Goal: Browse casually

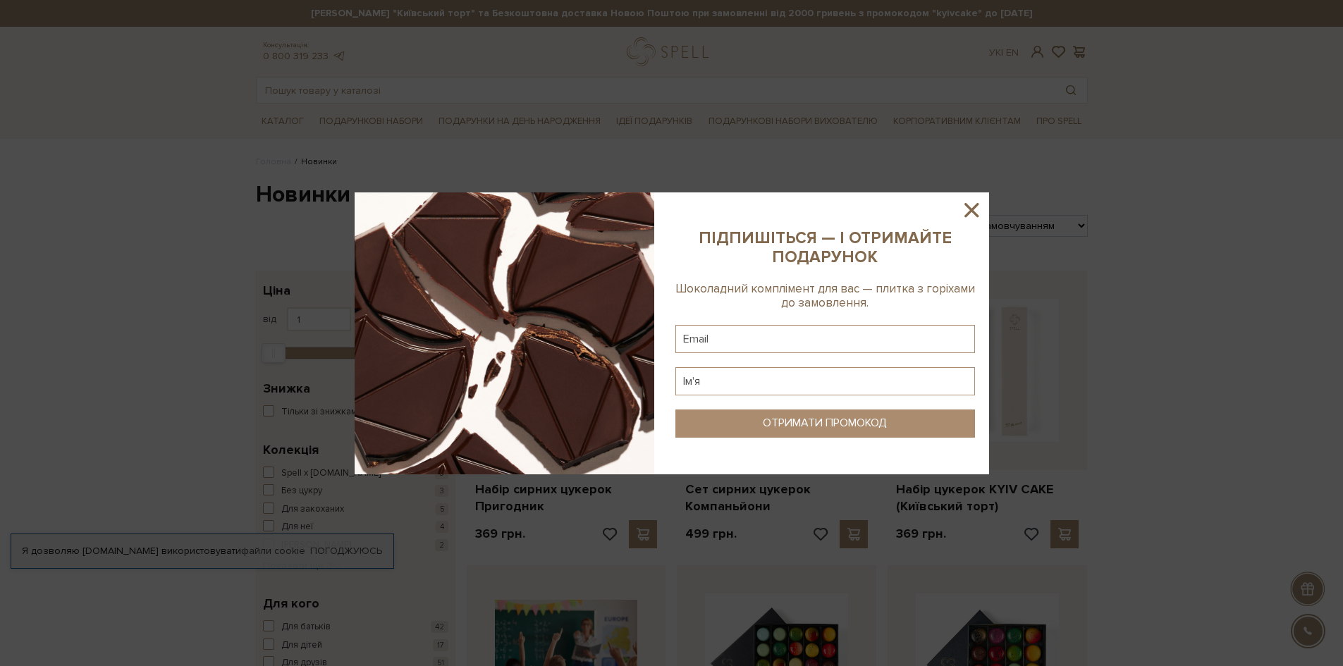
click at [964, 209] on icon at bounding box center [971, 210] width 24 height 24
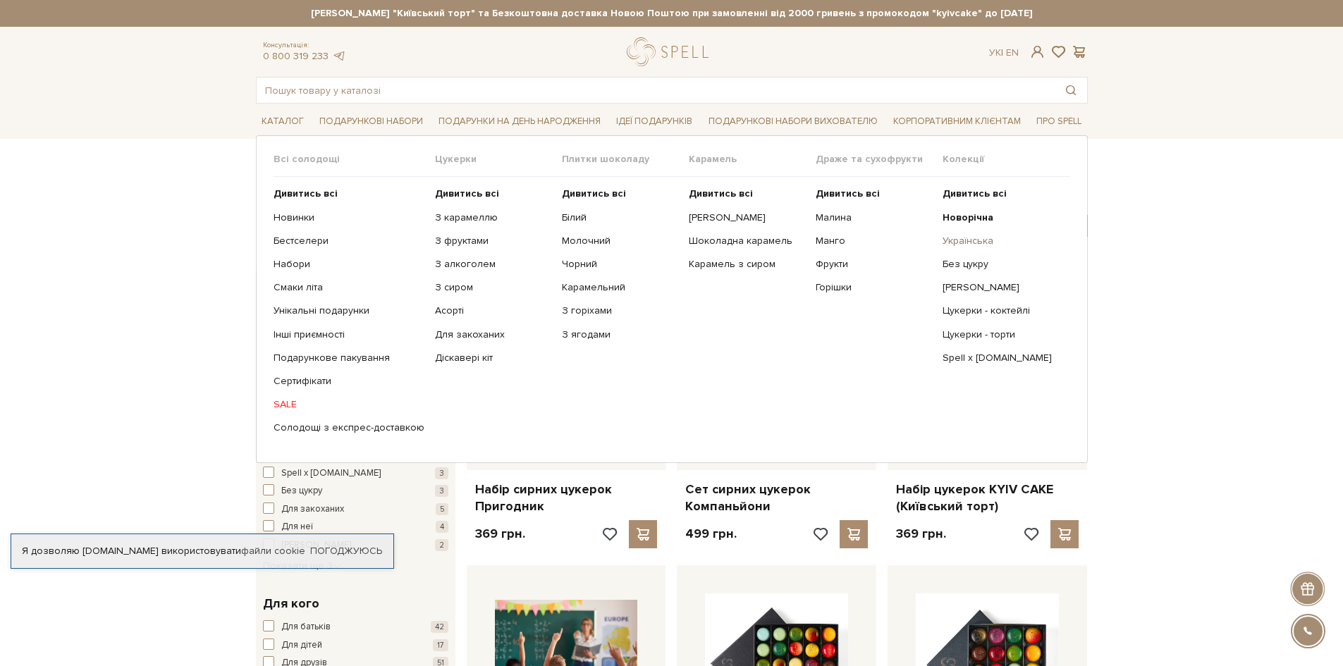
click at [978, 242] on link "Українська" at bounding box center [1000, 241] width 116 height 13
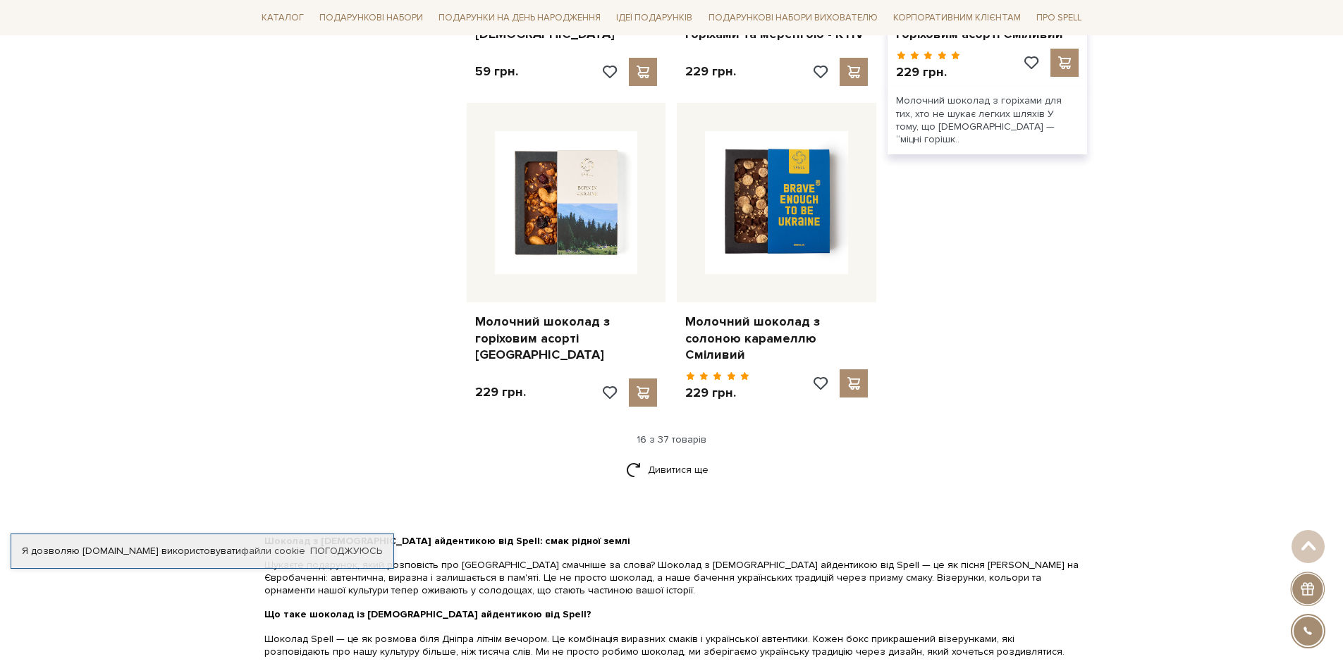
scroll to position [1691, 0]
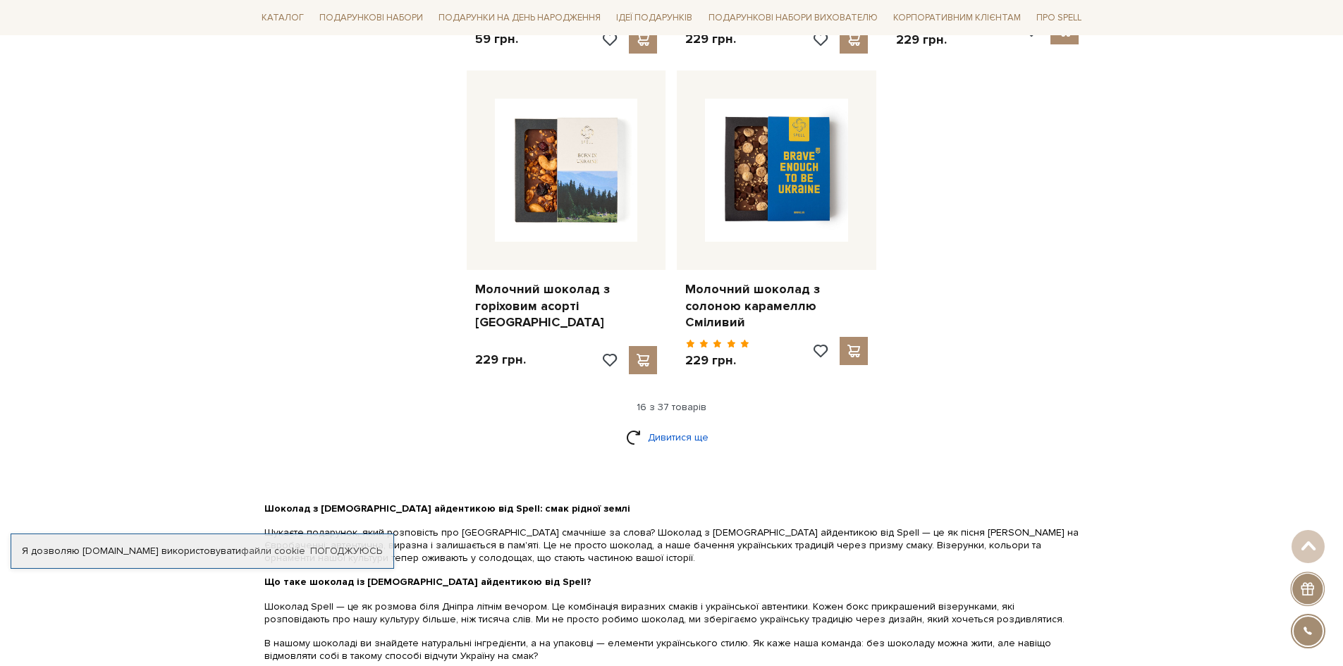
click at [684, 425] on link "Дивитися ще" at bounding box center [672, 437] width 92 height 25
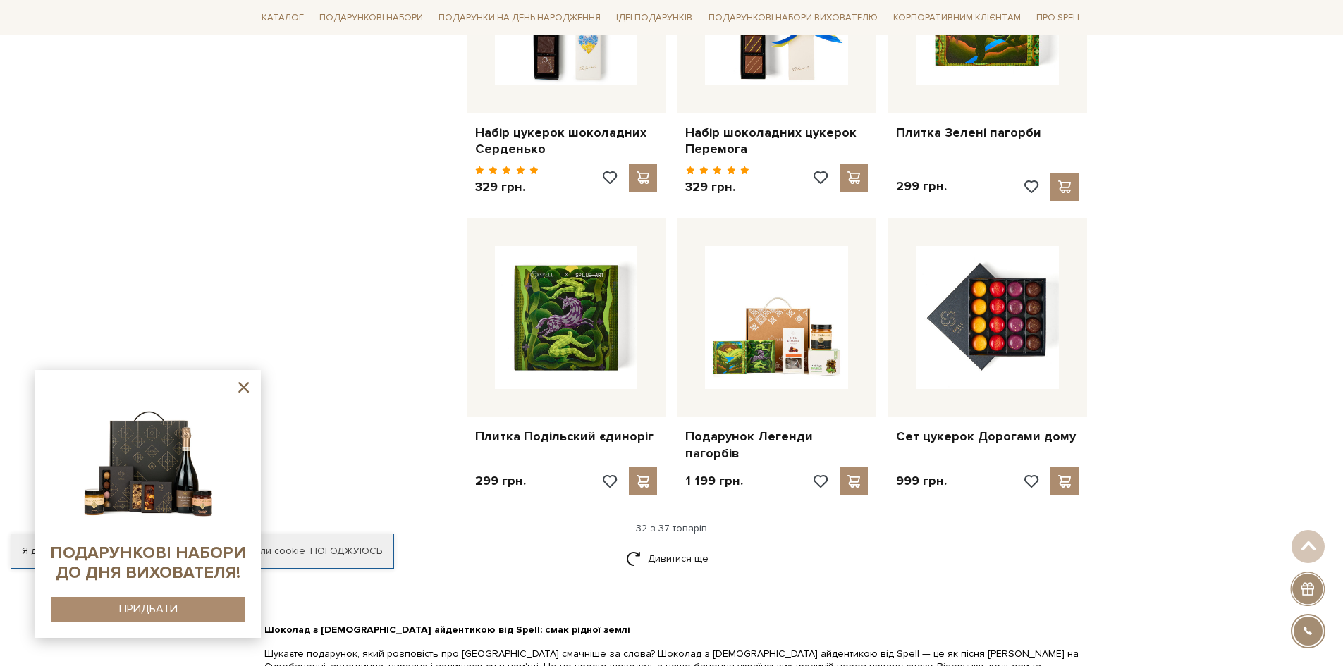
scroll to position [3171, 0]
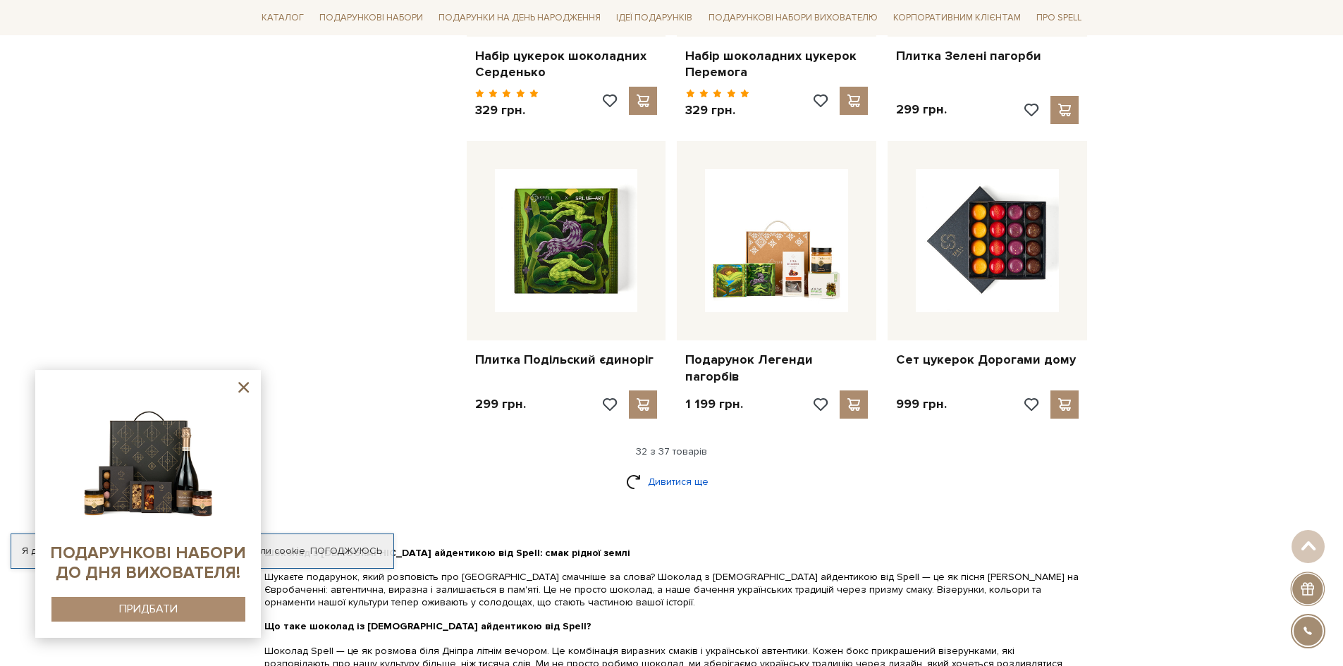
click at [677, 469] on link "Дивитися ще" at bounding box center [672, 481] width 92 height 25
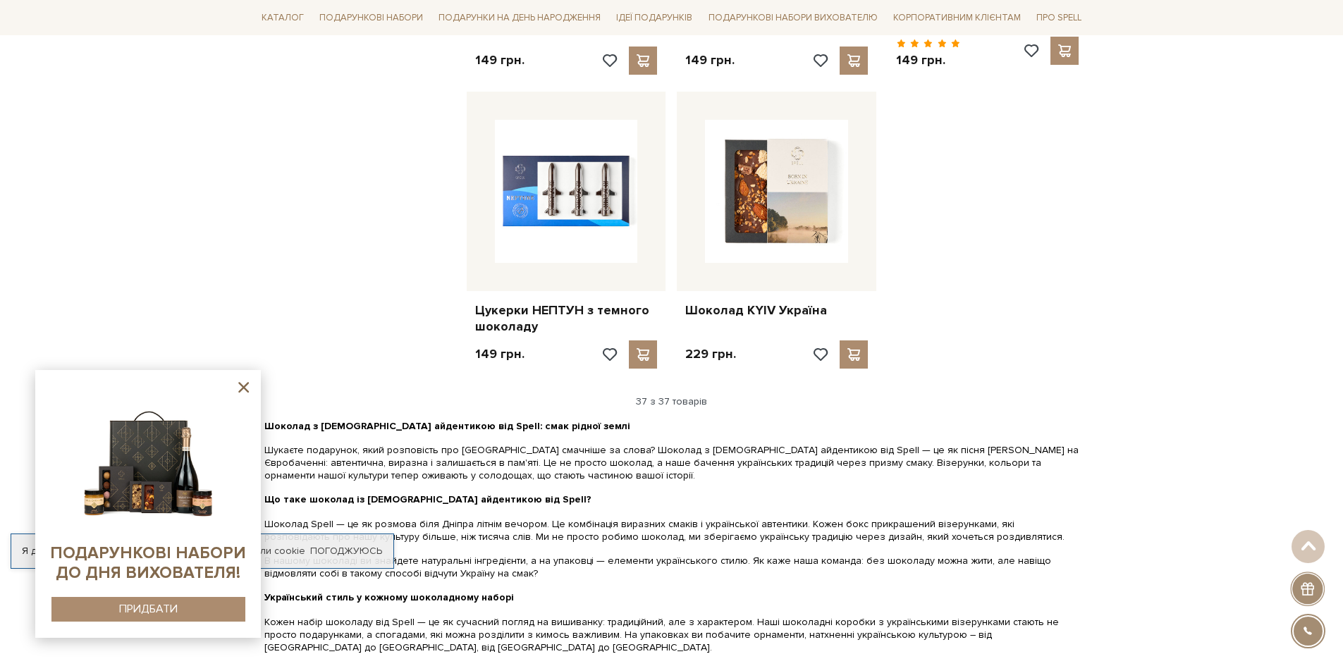
scroll to position [3947, 0]
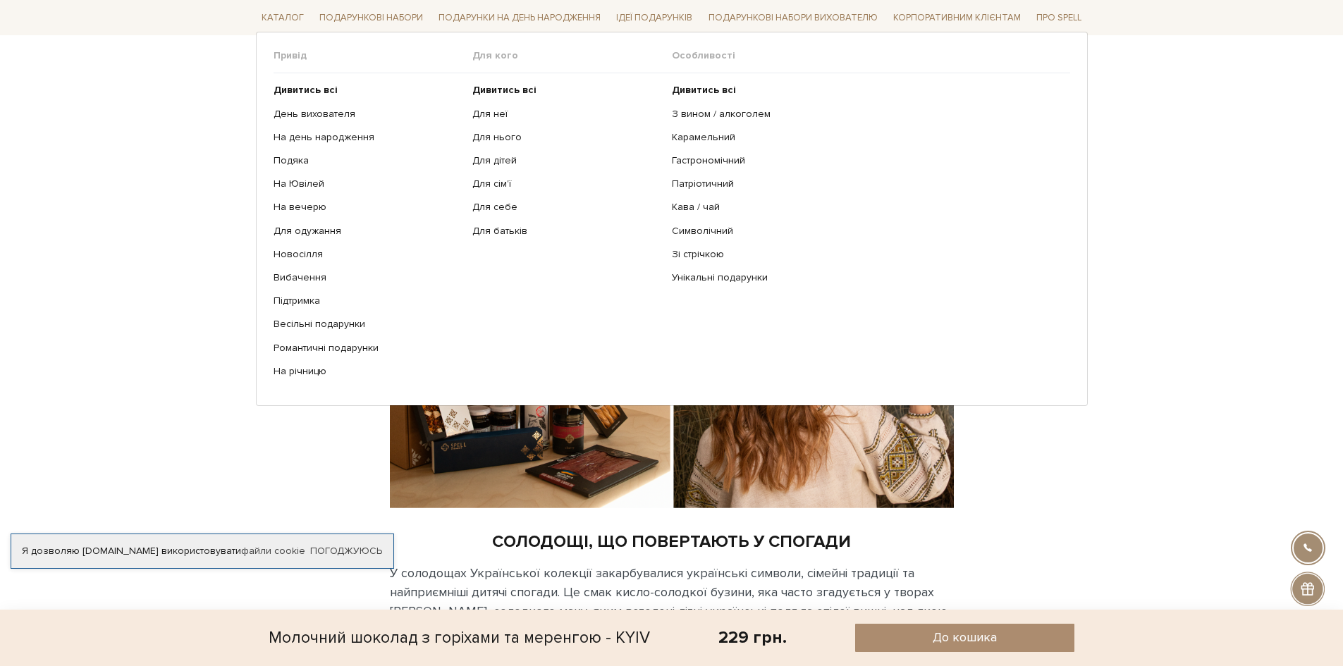
scroll to position [1269, 0]
